Goal: Transaction & Acquisition: Purchase product/service

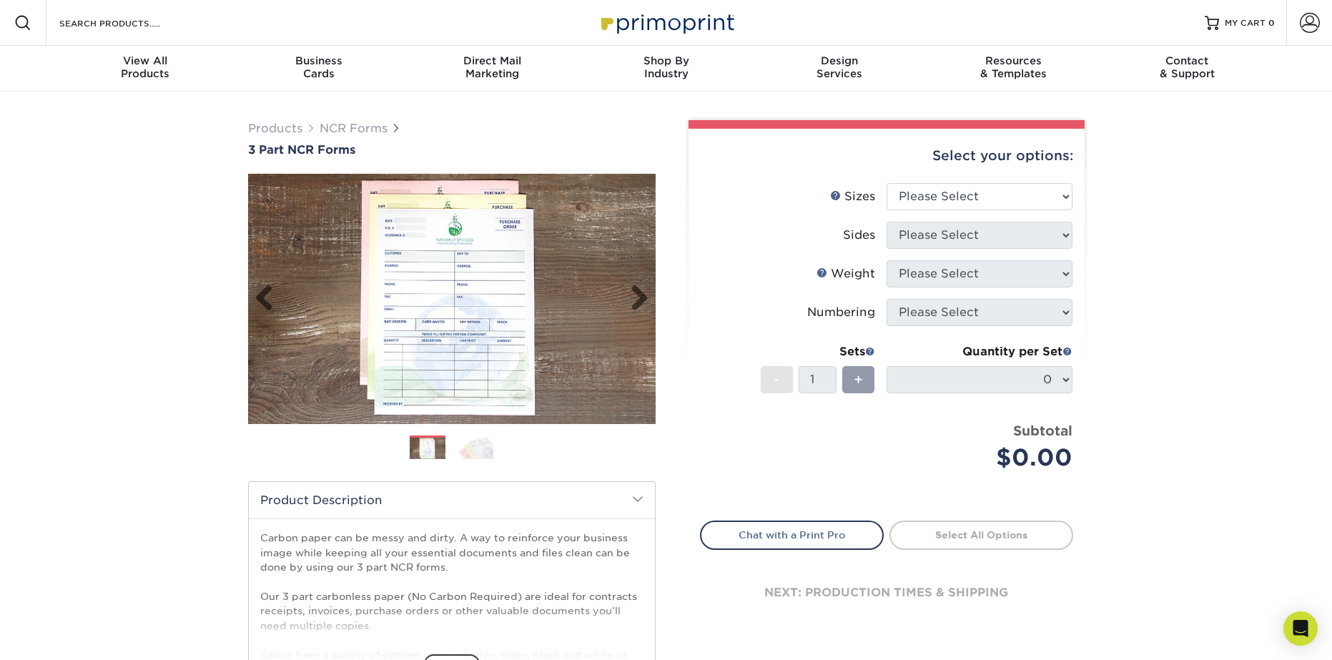
click at [506, 232] on img at bounding box center [452, 299] width 408 height 282
click at [641, 295] on link "Next" at bounding box center [634, 299] width 29 height 29
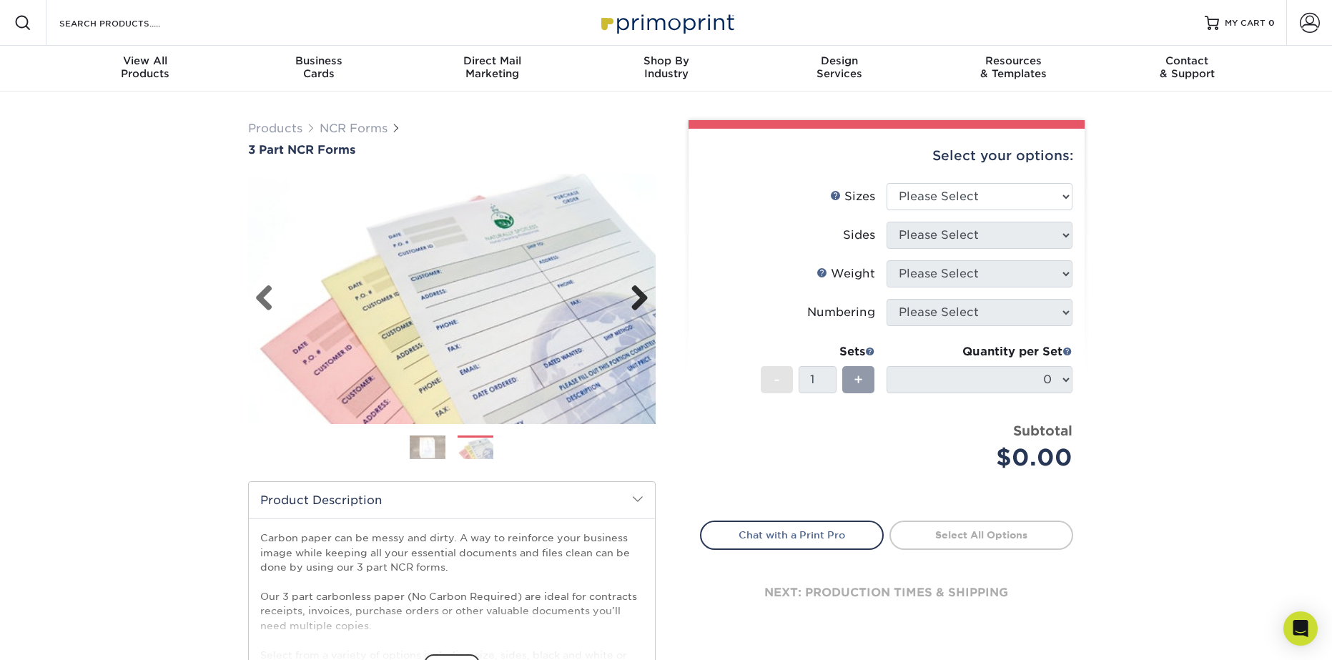
click at [641, 294] on link "Next" at bounding box center [634, 299] width 29 height 29
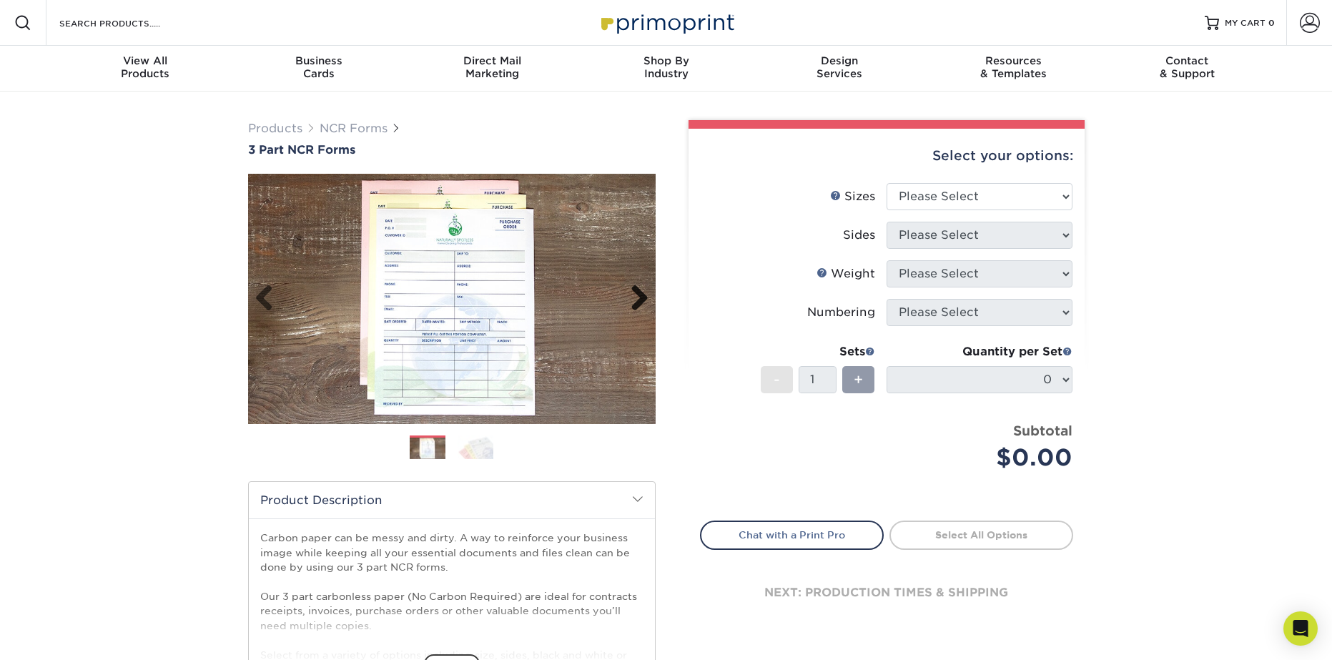
click at [641, 294] on link "Next" at bounding box center [634, 299] width 29 height 29
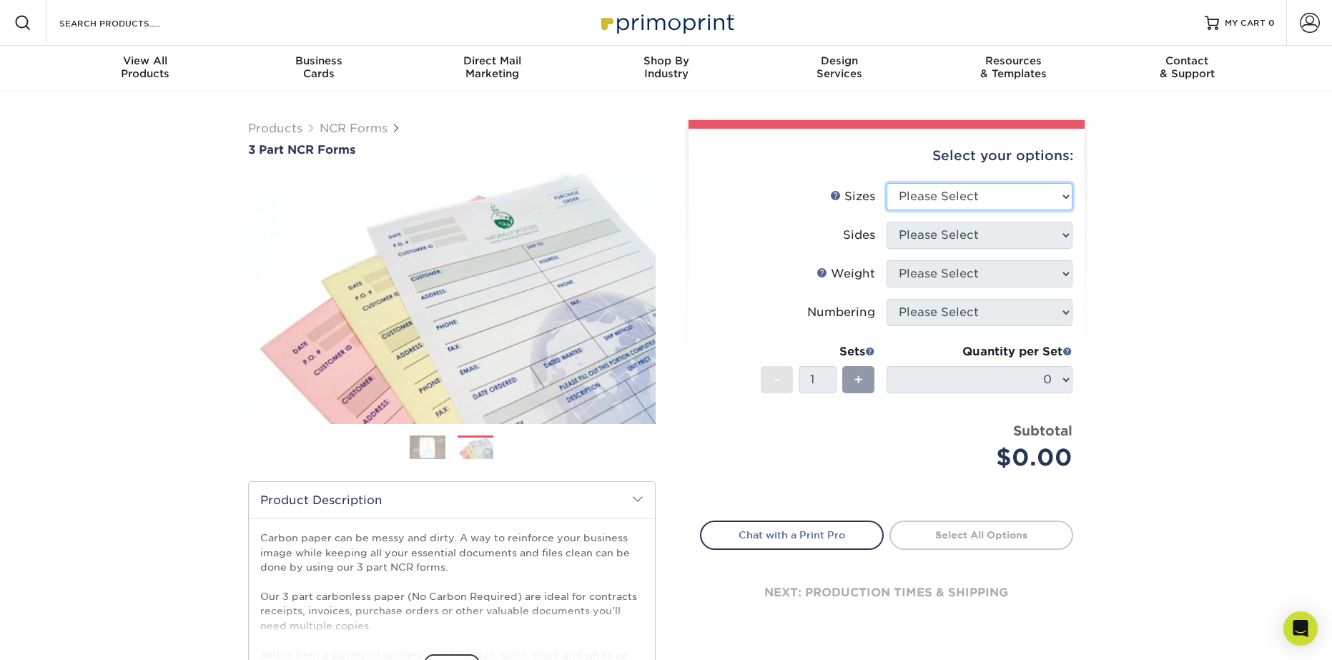
click at [985, 195] on select "Please Select 5.5" x 8.5" 8.5" x 11"" at bounding box center [980, 196] width 186 height 27
select select "8.50x11.00"
click at [887, 183] on select "Please Select 5.5" x 8.5" 8.5" x 11"" at bounding box center [980, 196] width 186 height 27
click at [978, 235] on select "Please Select Black & White (1/0) Full Color (4/0)" at bounding box center [980, 235] width 186 height 27
click at [887, 222] on select "Please Select Black & White (1/0) Full Color (4/0)" at bounding box center [980, 235] width 186 height 27
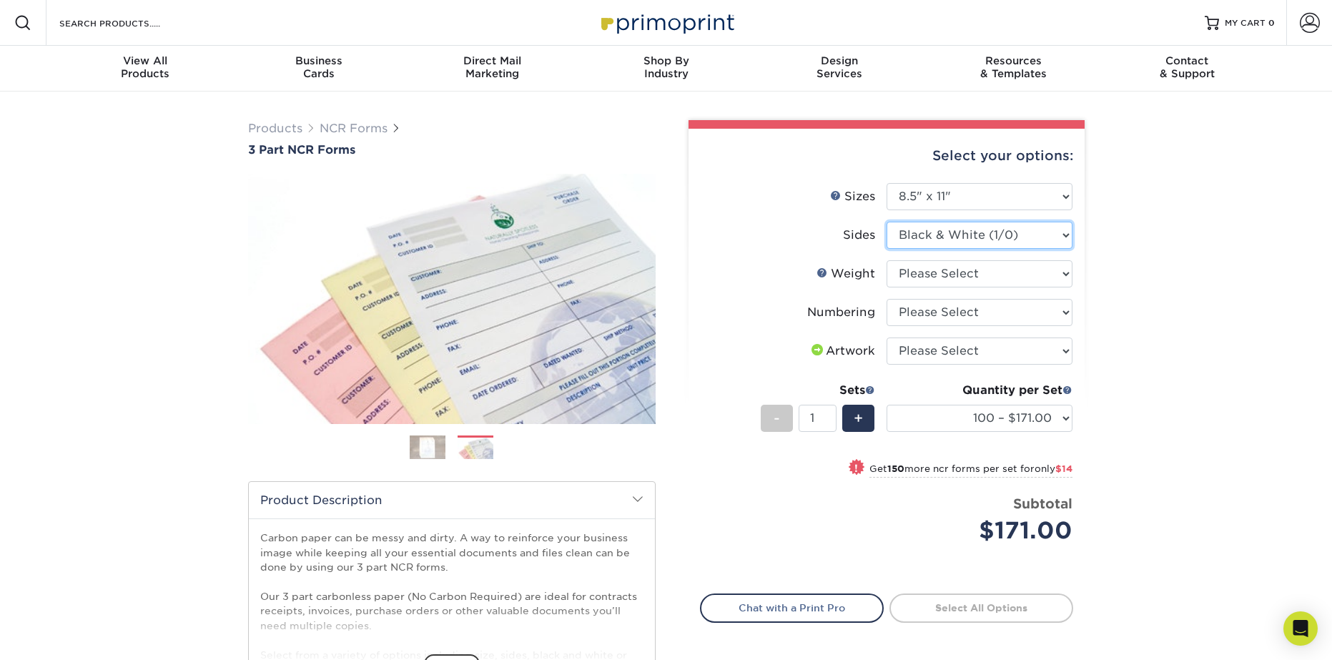
click at [981, 240] on select "Please Select Black & White (1/0) Full Color (4/0)" at bounding box center [980, 235] width 186 height 27
select select "32d3c223-f82c-492b-b915-ba065a00862f"
click at [887, 222] on select "Please Select Black & White (1/0) Full Color (4/0)" at bounding box center [980, 235] width 186 height 27
click at [1021, 281] on select "Please Select 20LB3P" at bounding box center [980, 273] width 186 height 27
select select "20LB3P"
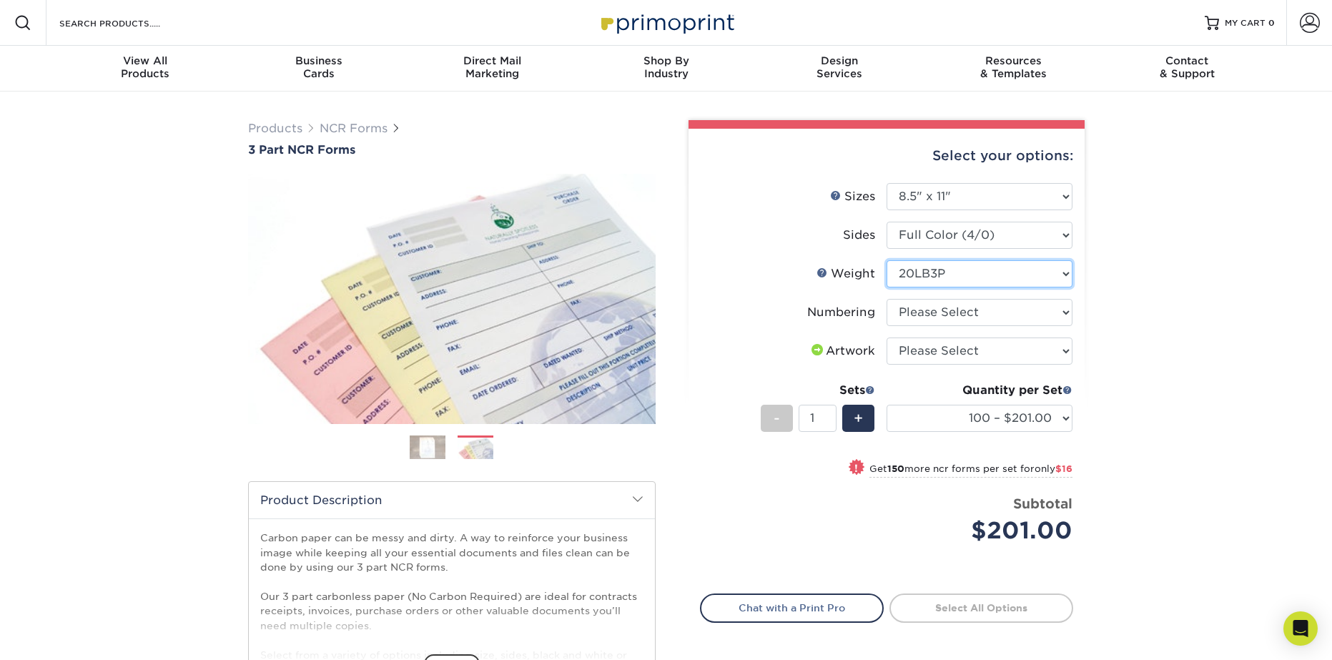
click at [887, 260] on select "Please Select 20LB3P" at bounding box center [980, 273] width 186 height 27
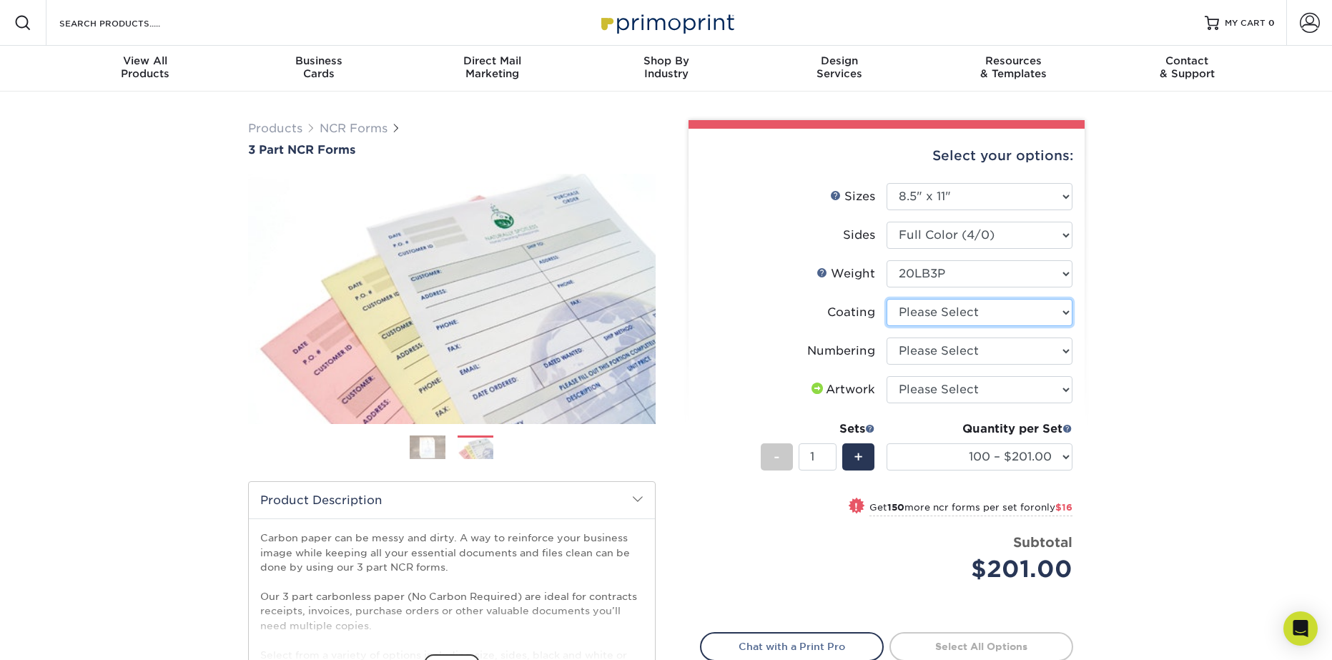
click at [958, 313] on select at bounding box center [980, 312] width 186 height 27
click at [887, 299] on select at bounding box center [980, 312] width 186 height 27
click at [957, 310] on select at bounding box center [980, 312] width 186 height 27
select select "3e7618de-abca-4bda-9f97-8b9129e913d8"
click at [887, 299] on select at bounding box center [980, 312] width 186 height 27
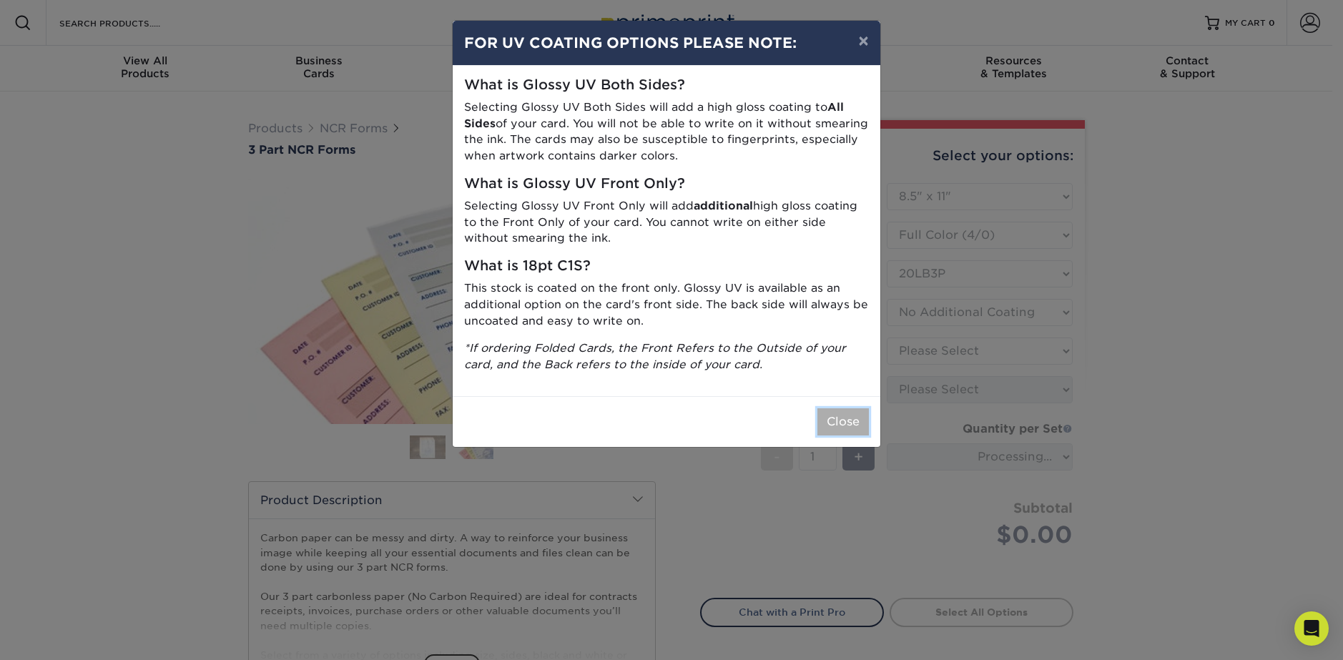
click at [848, 429] on button "Close" at bounding box center [842, 421] width 51 height 27
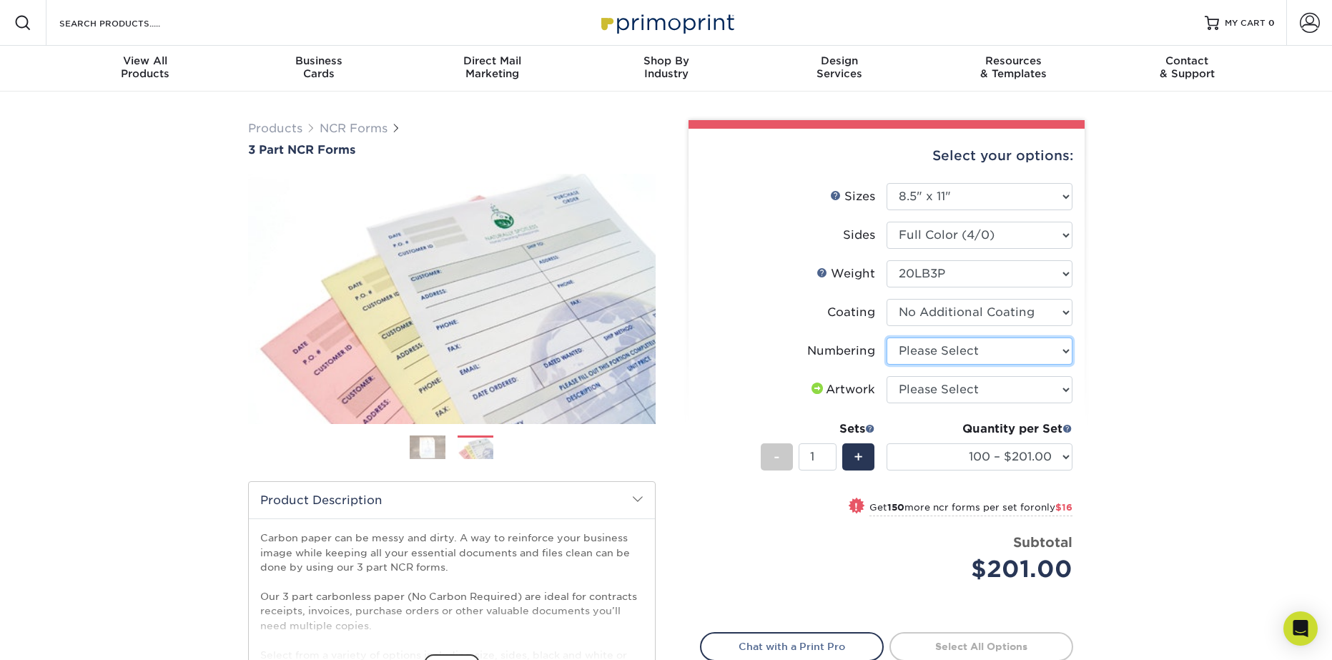
click at [966, 356] on select "Please Select Numbering on the Front only No Numbering" at bounding box center [980, 351] width 186 height 27
select select "9d535730-e103-44e5-b841-cf95c42f3210"
click at [887, 338] on select "Please Select Numbering on the Front only No Numbering" at bounding box center [980, 351] width 186 height 27
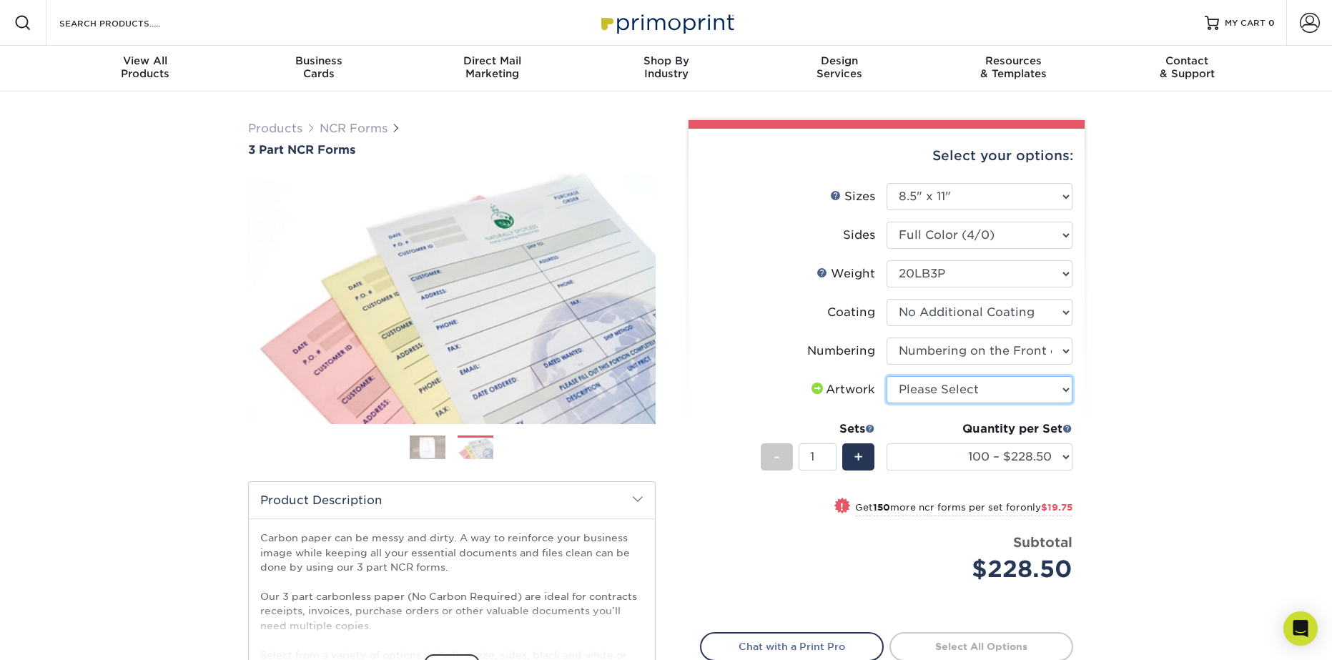
click at [1011, 393] on select "Please Select I will upload files I need a design - $75" at bounding box center [980, 389] width 186 height 27
select select "upload"
click at [887, 376] on select "Please Select I will upload files I need a design - $75" at bounding box center [980, 389] width 186 height 27
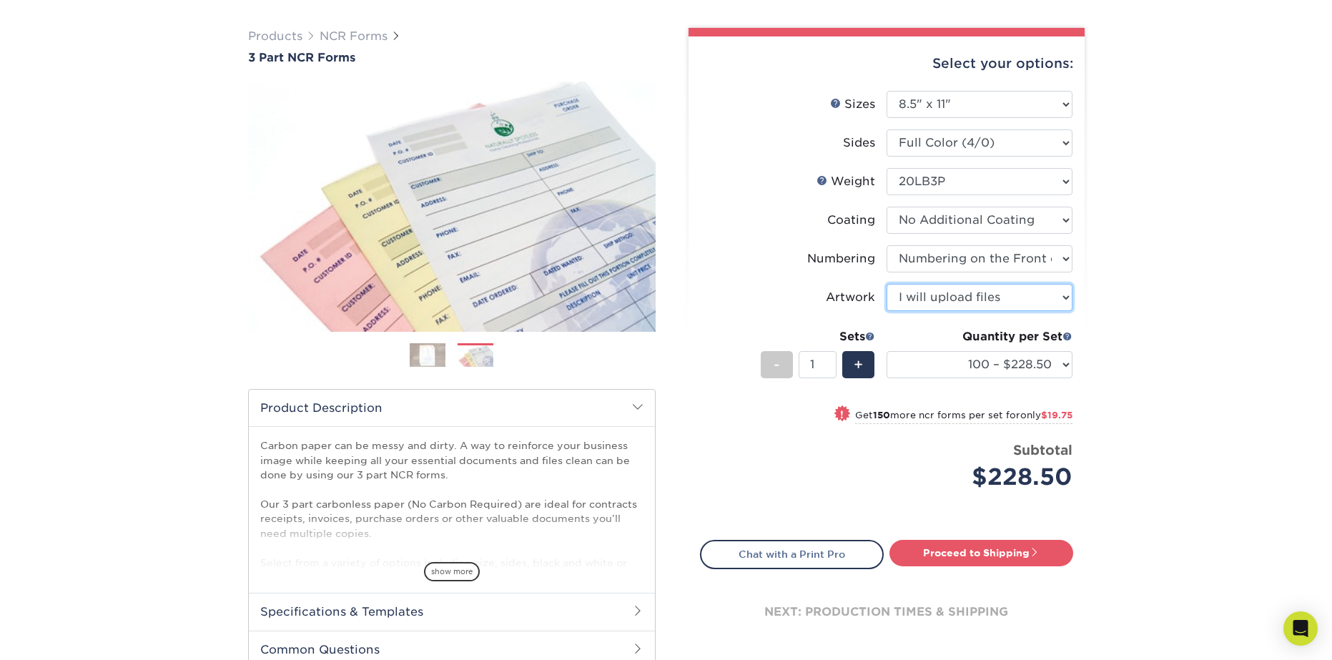
scroll to position [143, 0]
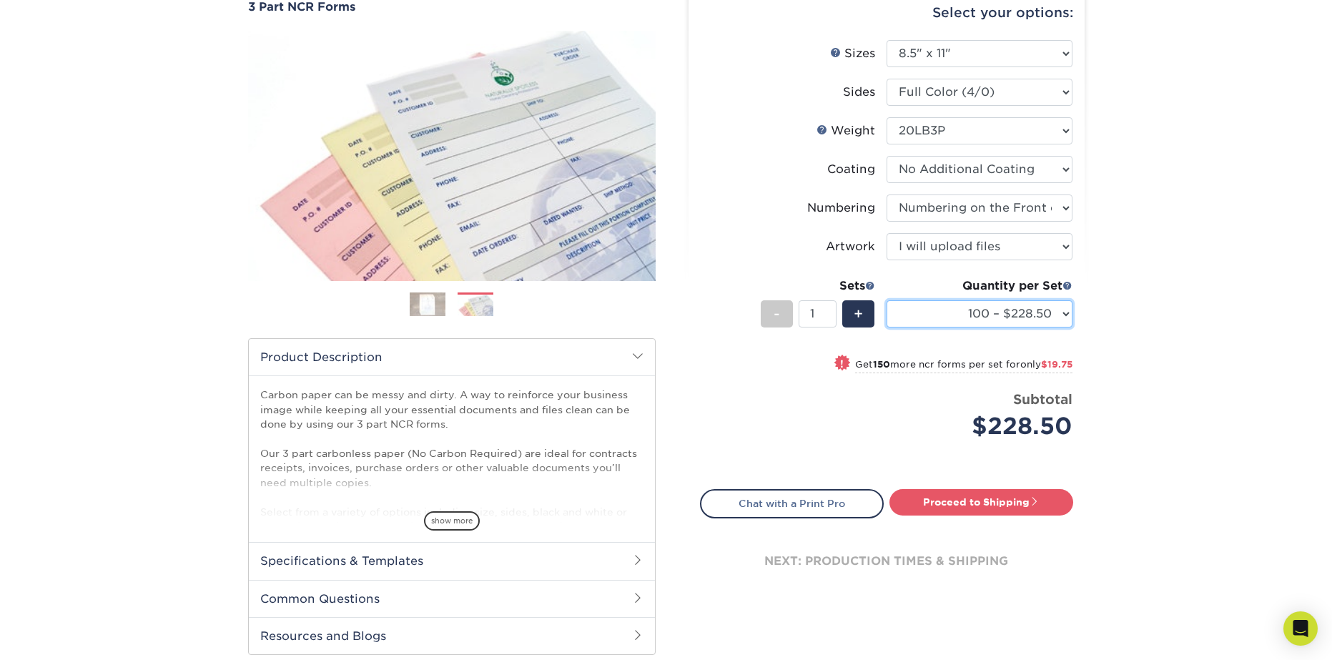
click at [1026, 324] on select "100 – $228.50 250 – $248.25 500 – $316.75 1000 – $691.75" at bounding box center [980, 313] width 186 height 27
select select "1000 – $691.75"
click at [887, 300] on select "100 – $228.50 250 – $248.25 500 – $316.75 1000 – $691.75" at bounding box center [980, 313] width 186 height 27
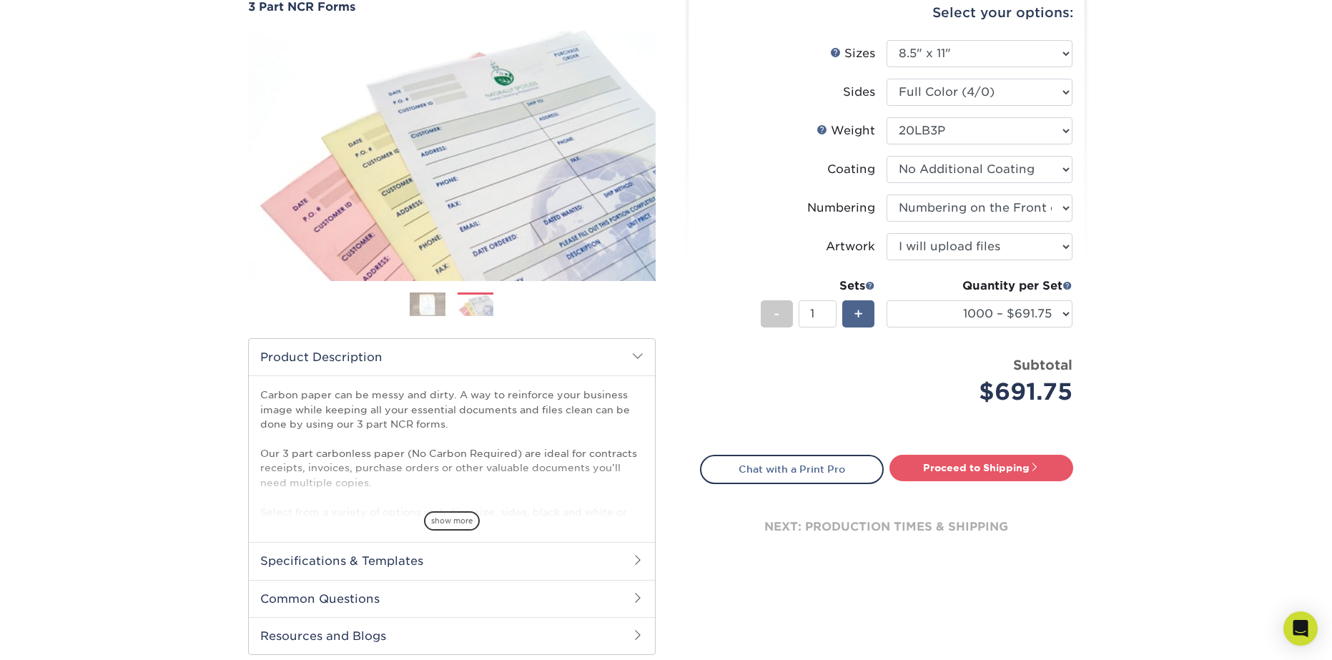
click at [863, 307] on span "+" at bounding box center [858, 313] width 9 height 21
click at [774, 315] on span "-" at bounding box center [777, 313] width 6 height 21
type input "1"
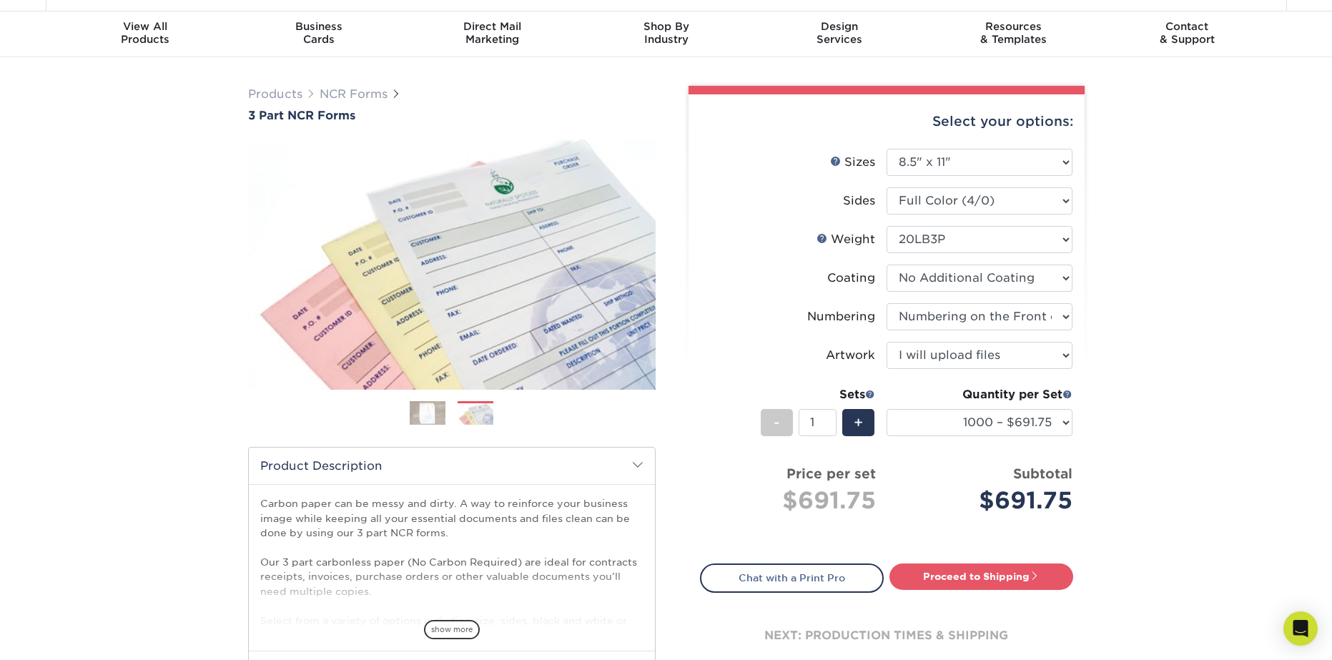
scroll to position [0, 0]
